Goal: Information Seeking & Learning: Learn about a topic

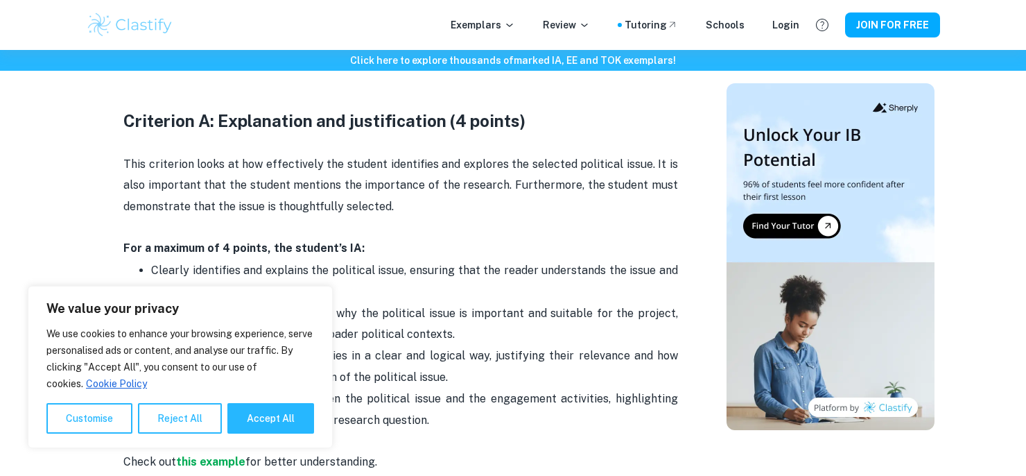
scroll to position [840, 0]
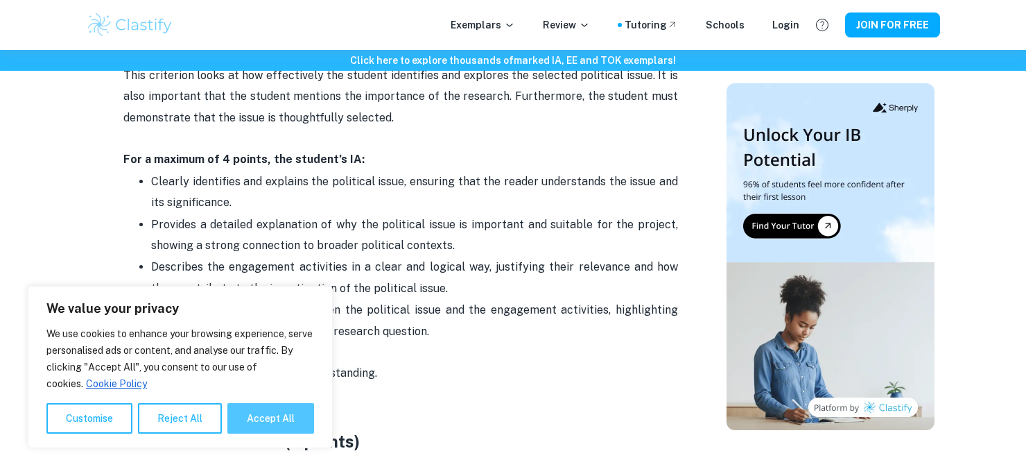
click at [252, 418] on button "Accept All" at bounding box center [270, 418] width 87 height 31
checkbox input "true"
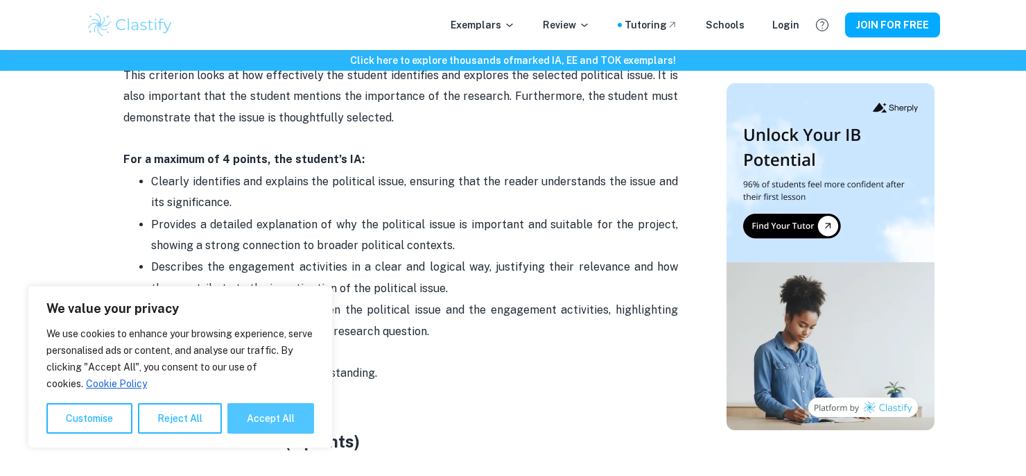
checkbox input "true"
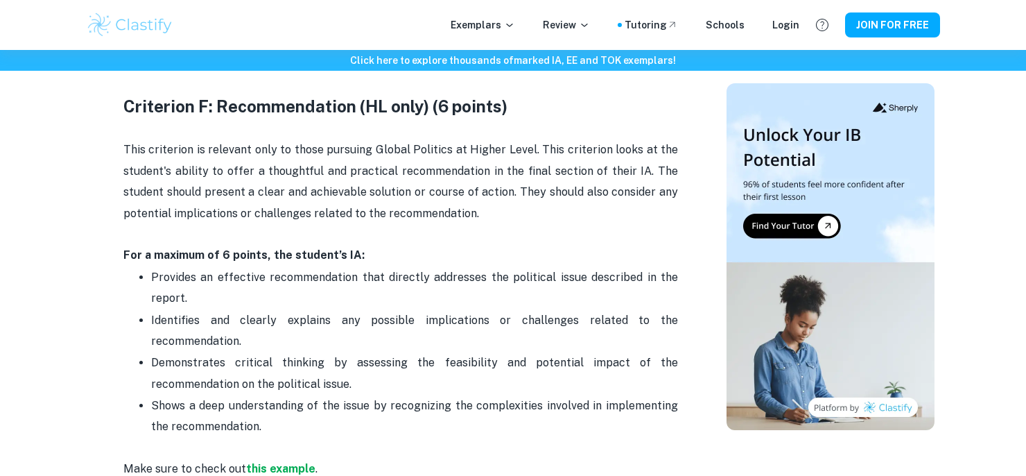
scroll to position [2740, 0]
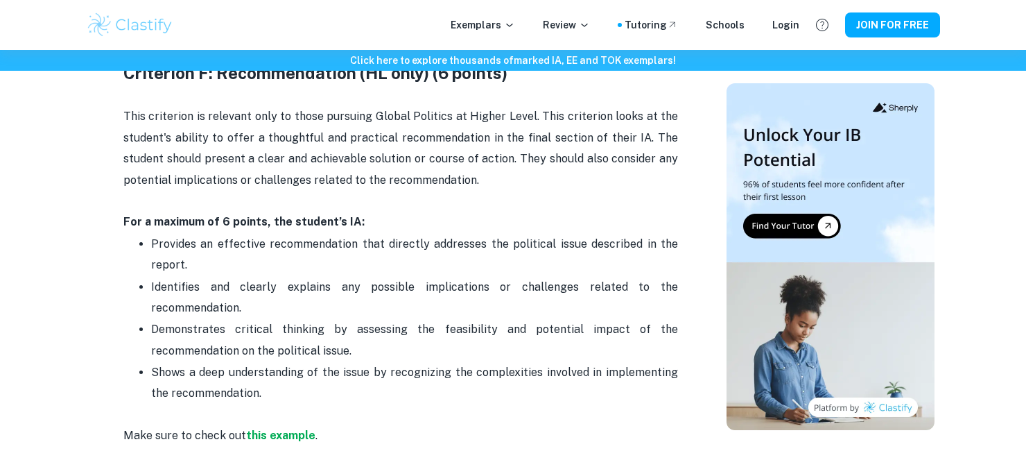
click at [295, 257] on p "Provides an effective recommendation that directly addresses the political issu…" at bounding box center [414, 255] width 527 height 42
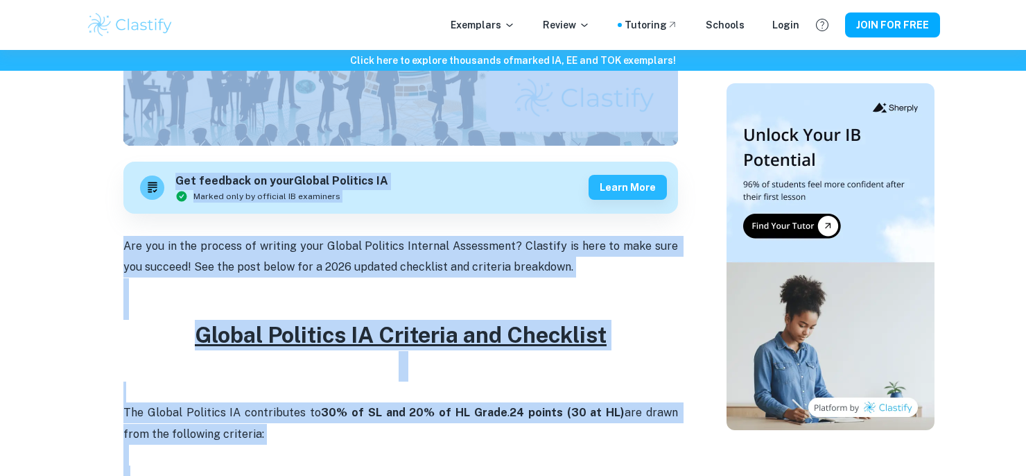
scroll to position [0, 0]
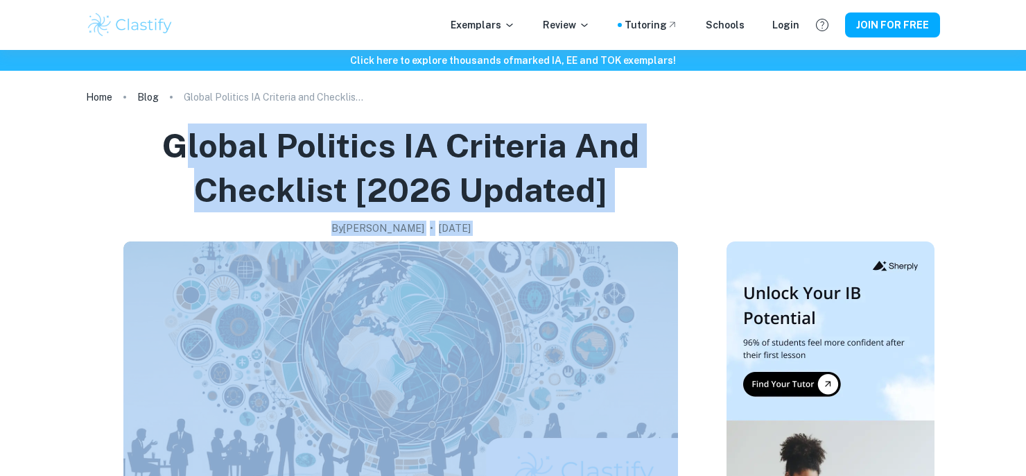
drag, startPoint x: 351, startPoint y: 294, endPoint x: 183, endPoint y: 130, distance: 234.4
copy div "lorem Ipsumdol SI Ametcons adi Elitseddo [0668 eiusmod] Te Incid • Utlabore 24,…"
